Goal: Check status: Check status

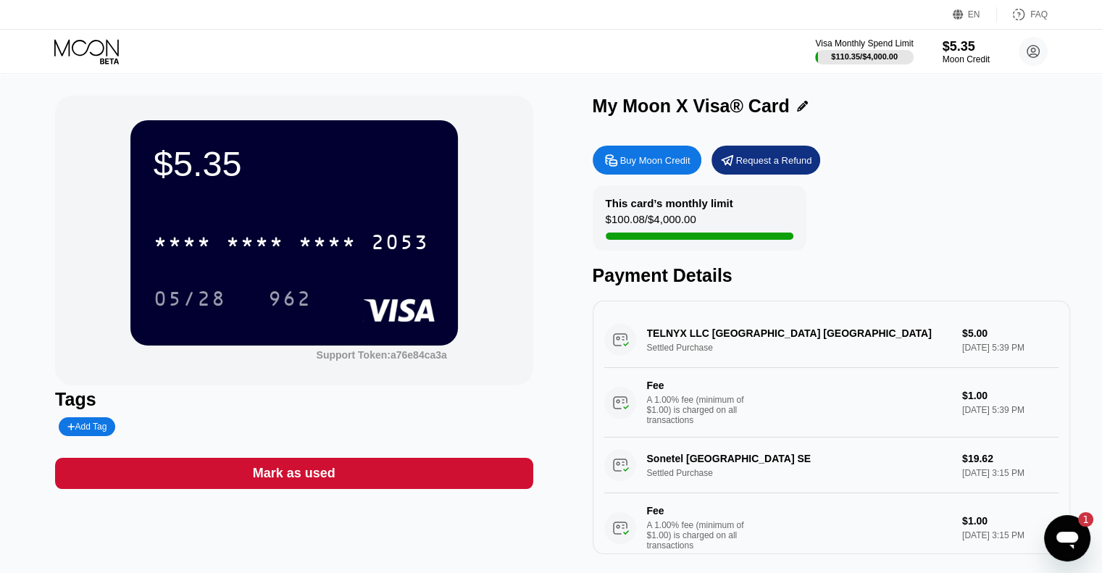
click at [1085, 531] on div "Open messaging window, 1 unread message" at bounding box center [1067, 538] width 43 height 43
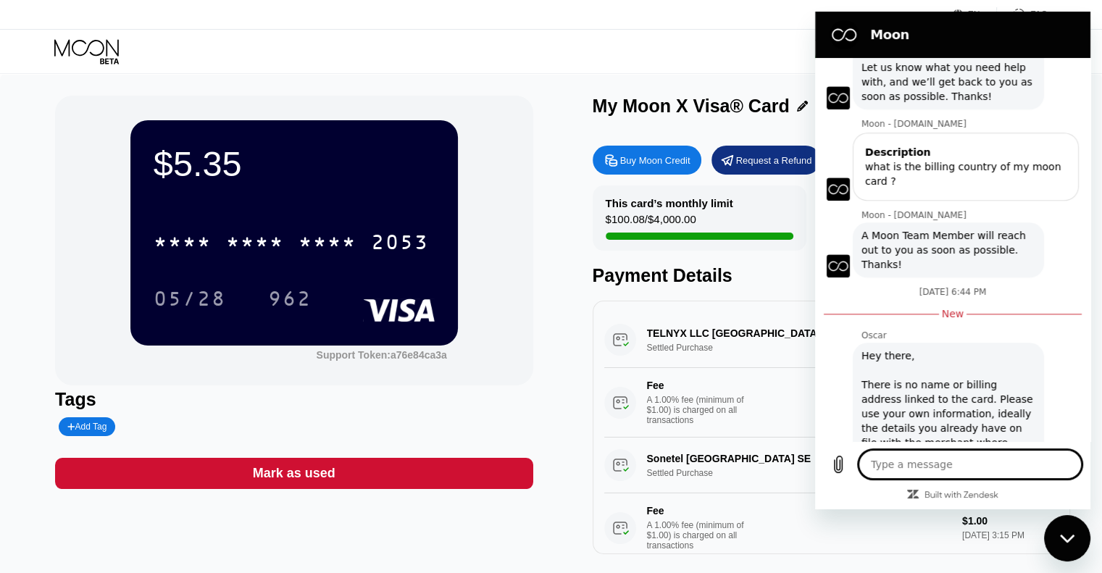
scroll to position [1359, 0]
click at [83, 37] on div "Visa Monthly Spend Limit $110.35 / $4,000.00 $5.35 Moon Credit Rog Asus [EMAIL_…" at bounding box center [551, 51] width 1102 height 43
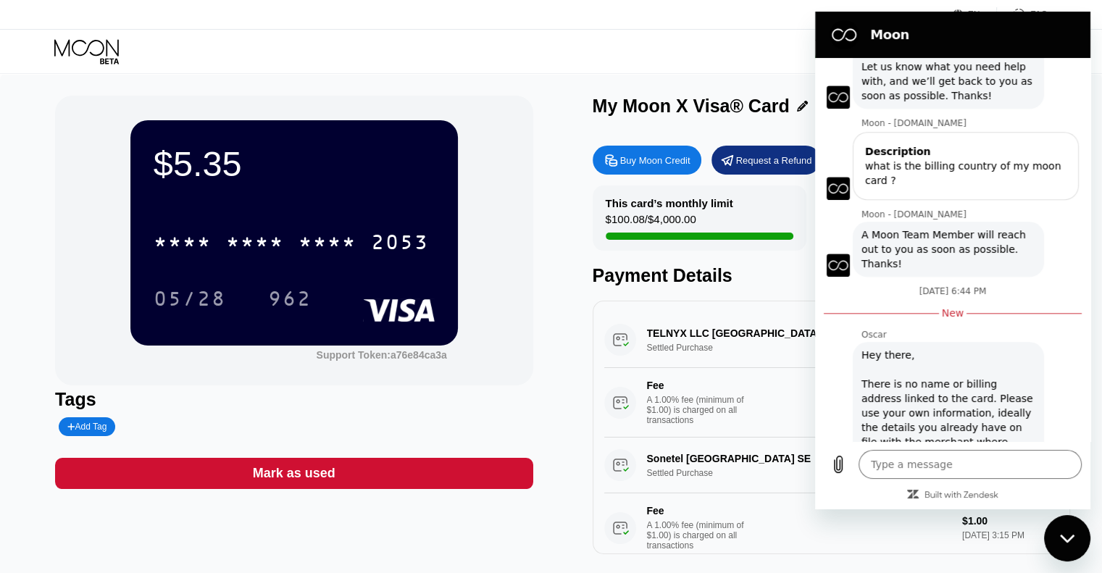
click at [88, 43] on icon at bounding box center [87, 51] width 67 height 25
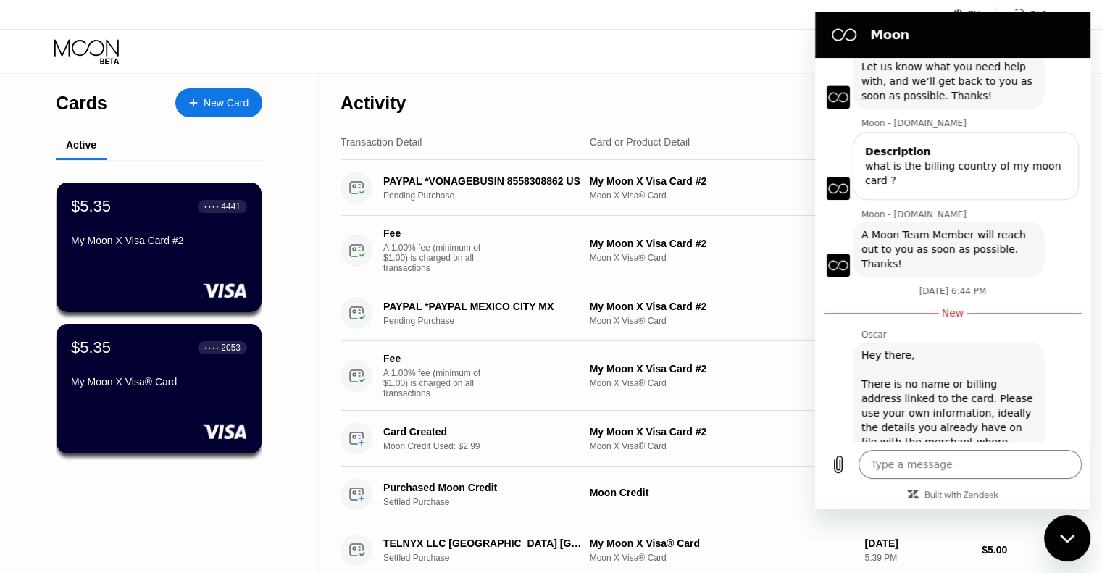
click at [1061, 550] on div "Close messaging window" at bounding box center [1067, 538] width 43 height 43
type textarea "x"
